Goal: Use online tool/utility: Use online tool/utility

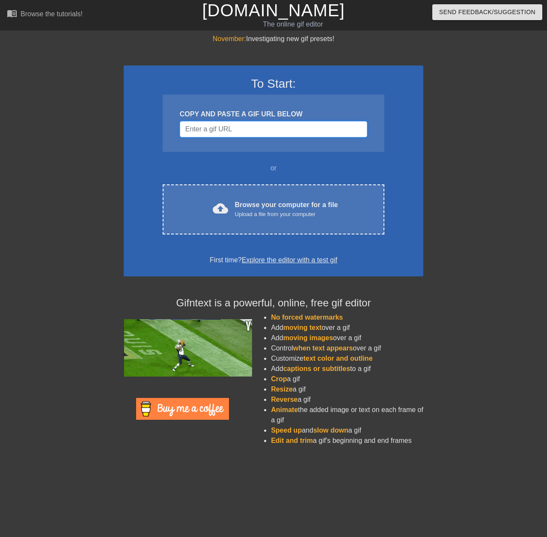
click at [302, 136] on input "Username" at bounding box center [274, 129] width 188 height 16
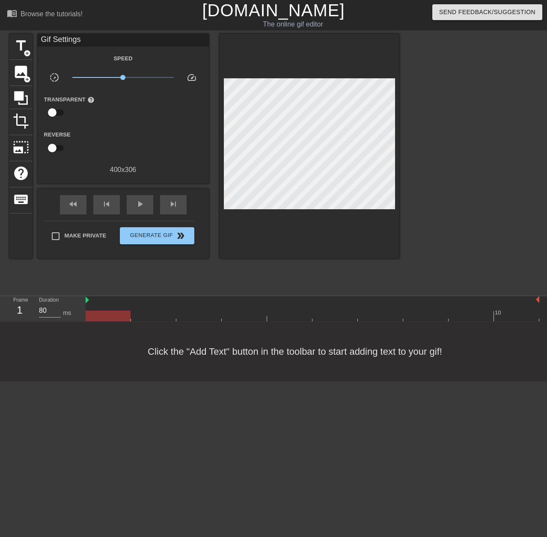
click at [128, 265] on div "title add_circle image add_circle crop photo_size_select_large help keyboard Gi…" at bounding box center [204, 162] width 390 height 257
click at [22, 75] on span "image" at bounding box center [21, 72] width 16 height 16
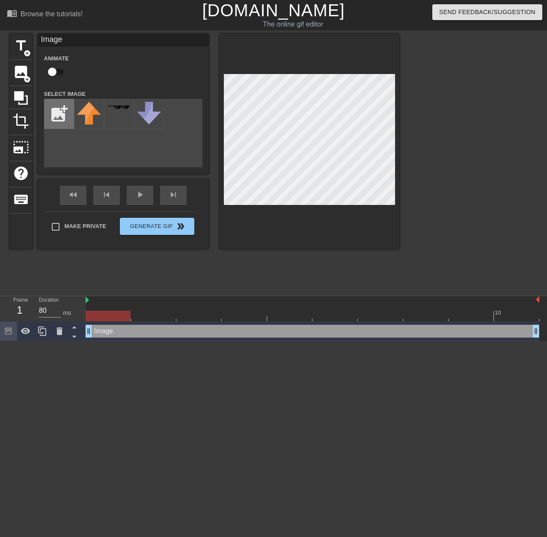
click at [63, 116] on input "file" at bounding box center [59, 113] width 29 height 29
type input "C:\fakepath\[PERSON_NAME].png"
click at [94, 125] on img at bounding box center [89, 117] width 24 height 31
click at [350, 209] on div at bounding box center [310, 141] width 180 height 215
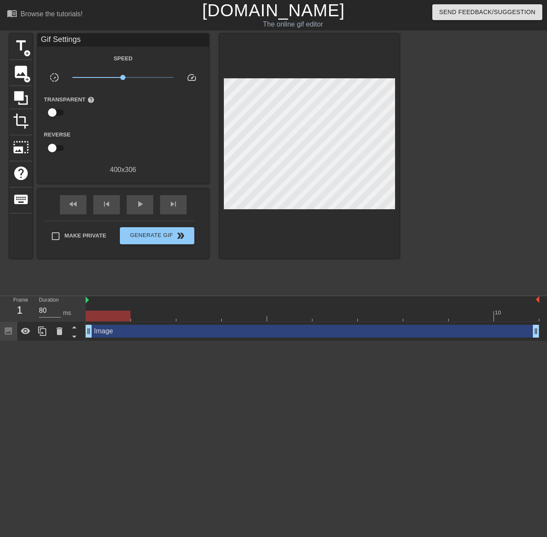
click at [148, 252] on div "title add_circle image add_circle crop photo_size_select_large help keyboard Gi…" at bounding box center [204, 162] width 390 height 257
click at [159, 234] on span "Generate Gif double_arrow" at bounding box center [156, 236] width 67 height 10
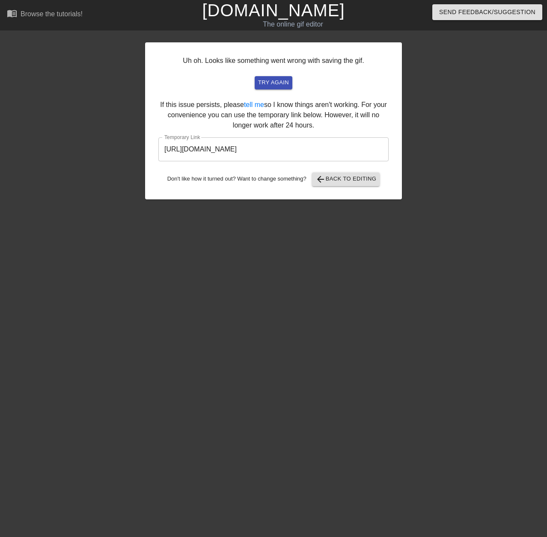
click at [288, 91] on div "Uh oh. Looks like something went wrong with saving the gif. try again If this i…" at bounding box center [273, 120] width 257 height 157
click at [282, 82] on span "try again" at bounding box center [273, 83] width 31 height 10
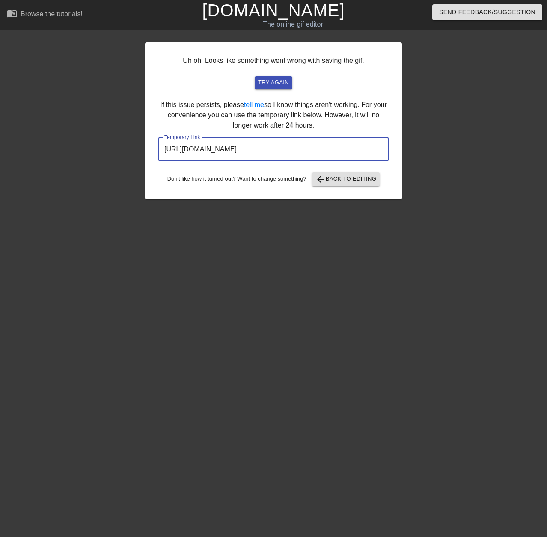
drag, startPoint x: 351, startPoint y: 149, endPoint x: 140, endPoint y: 140, distance: 211.3
click at [99, 136] on div "Uh oh. Looks like something went wrong with saving the gif. try again If this i…" at bounding box center [273, 162] width 547 height 257
